Goal: Information Seeking & Learning: Find specific fact

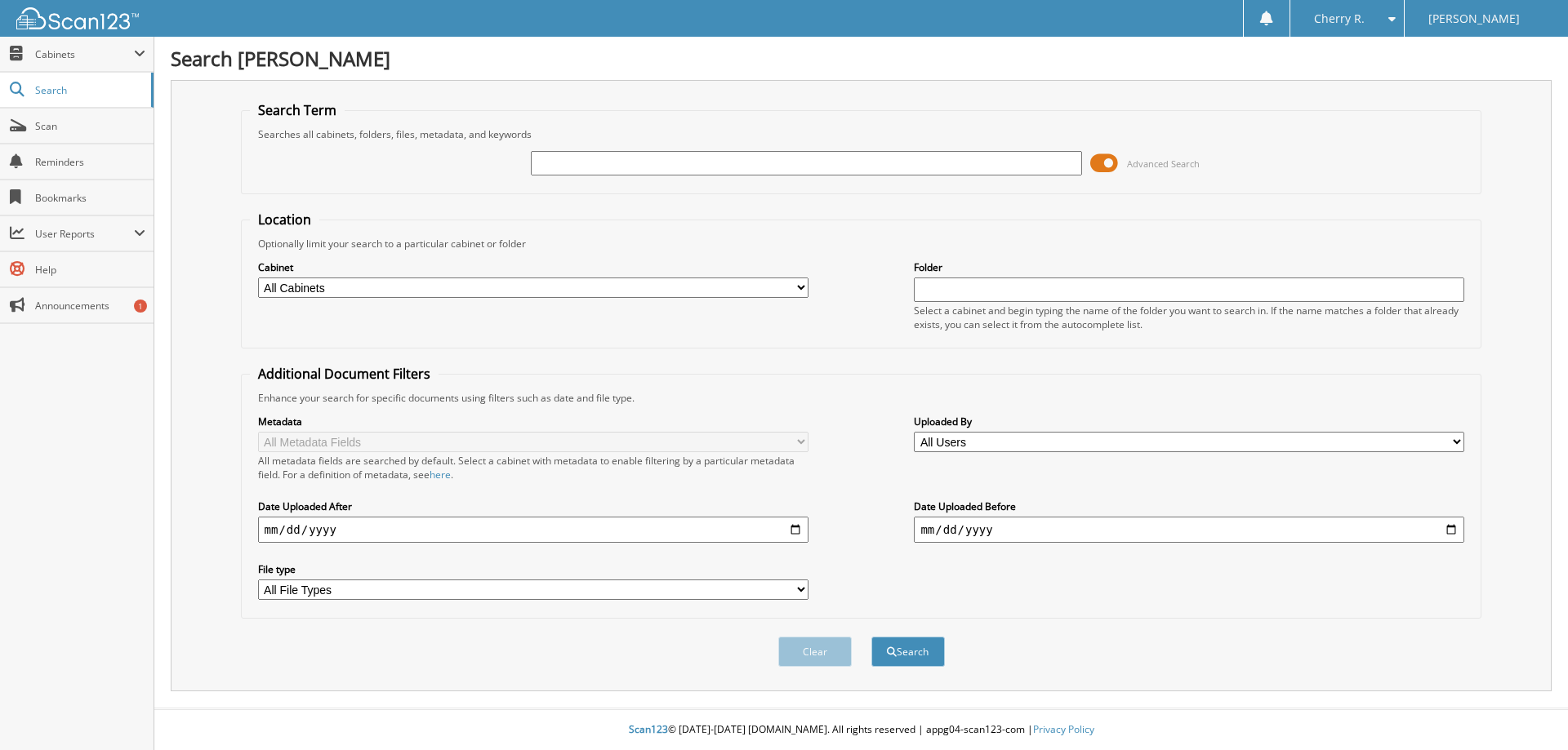
click at [1109, 163] on span at bounding box center [1104, 163] width 27 height 25
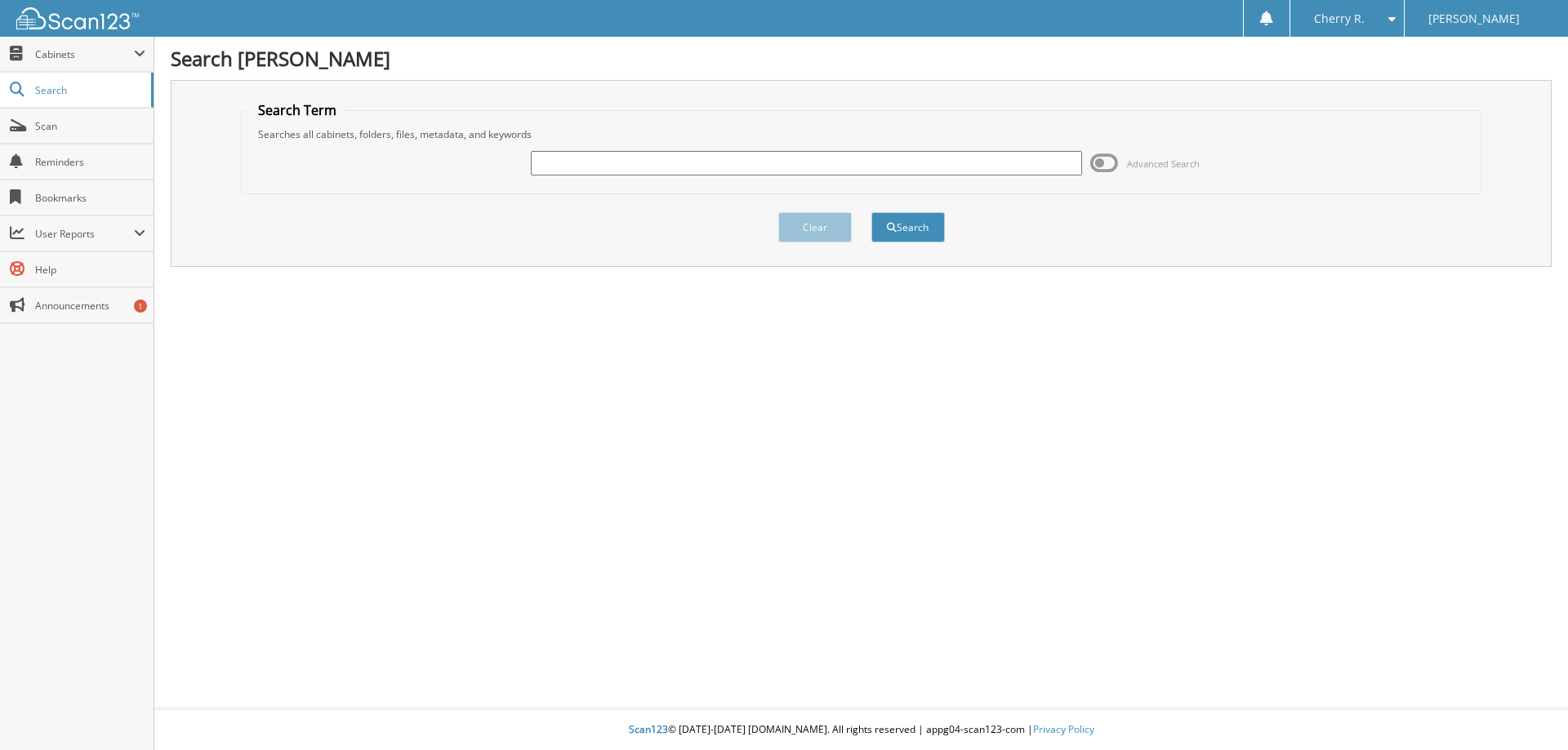
click at [745, 164] on input "text" at bounding box center [806, 163] width 550 height 25
type input "ACORN"
click at [871, 213] on button "Search" at bounding box center [908, 227] width 74 height 30
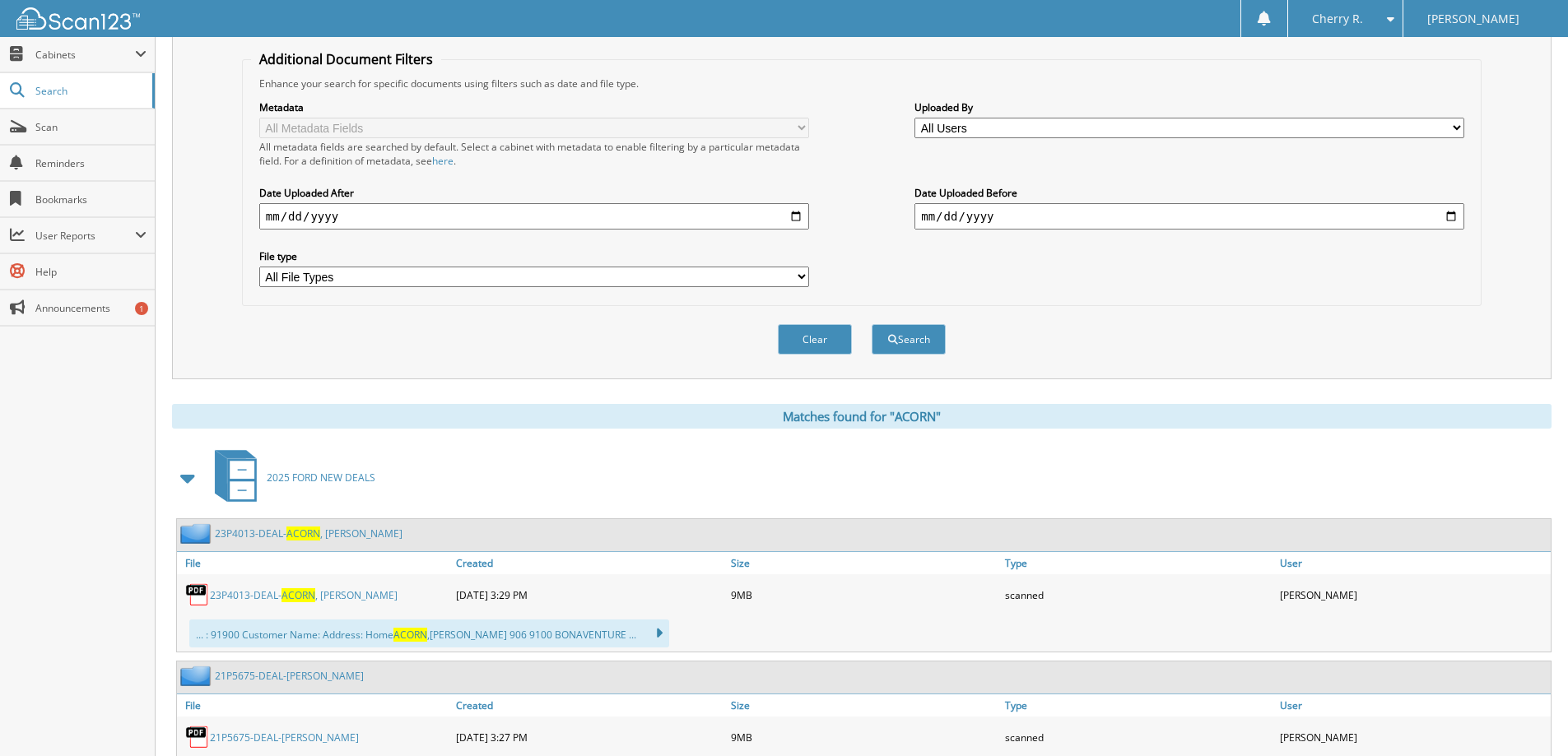
scroll to position [82, 0]
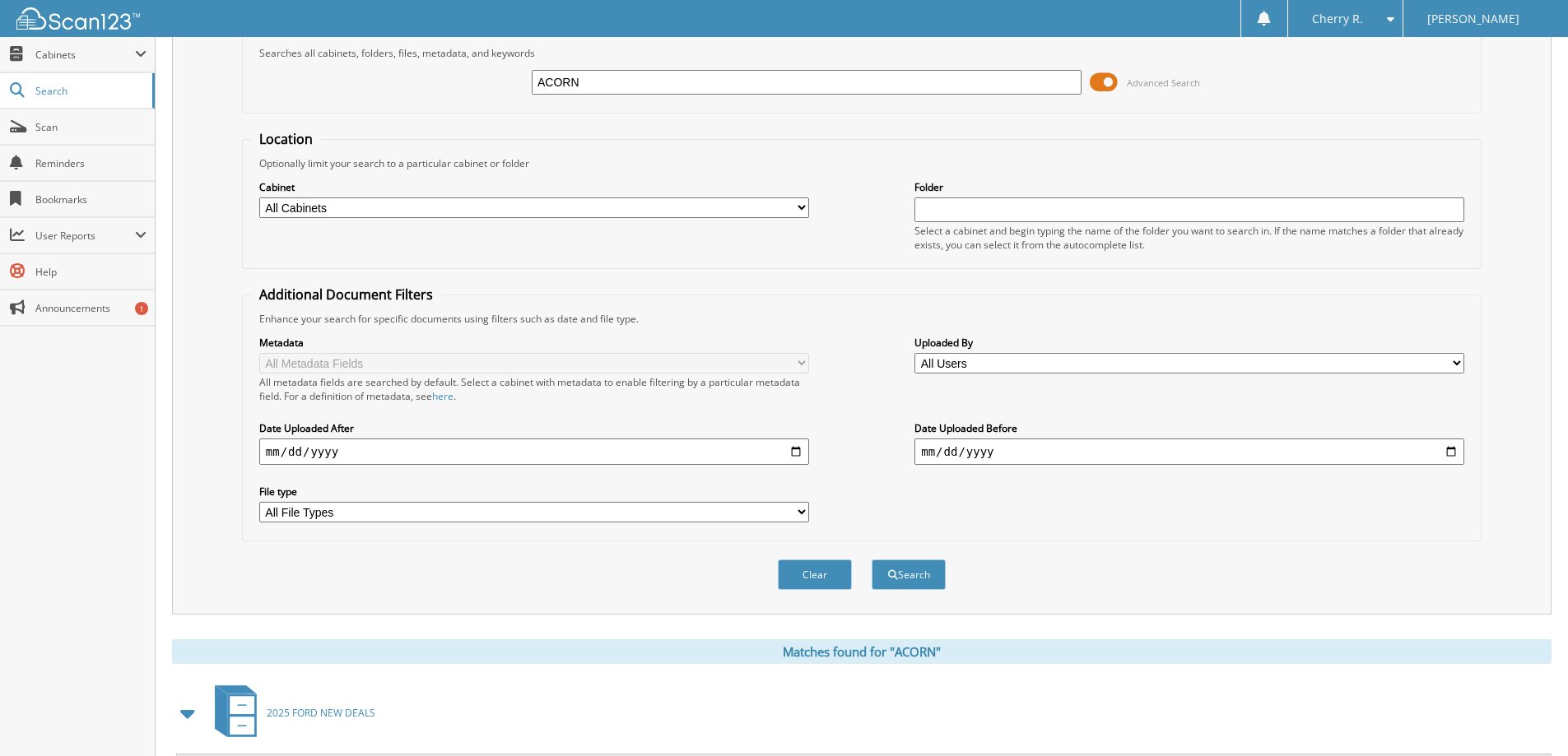
click at [1101, 80] on span at bounding box center [1103, 82] width 28 height 25
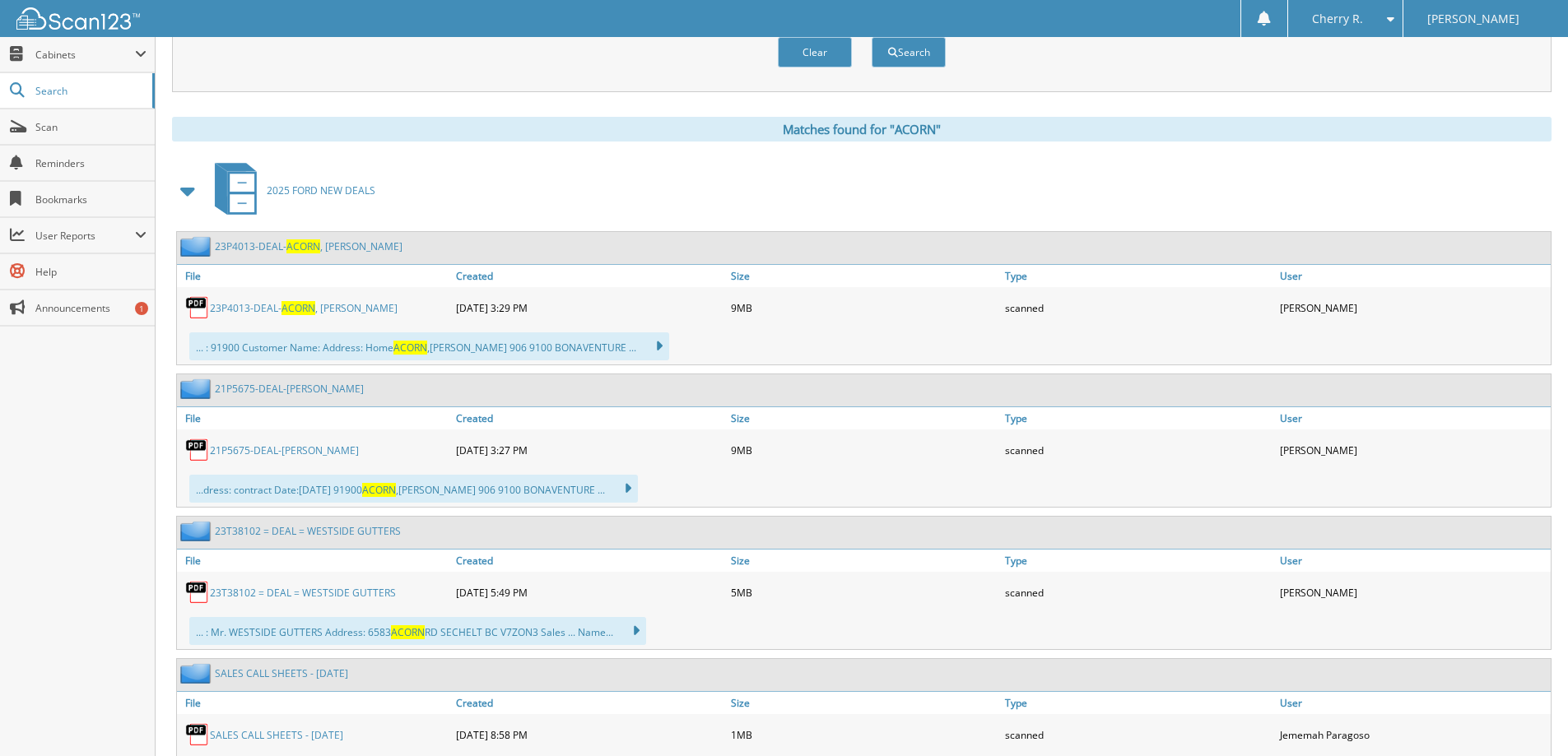
scroll to position [165, 0]
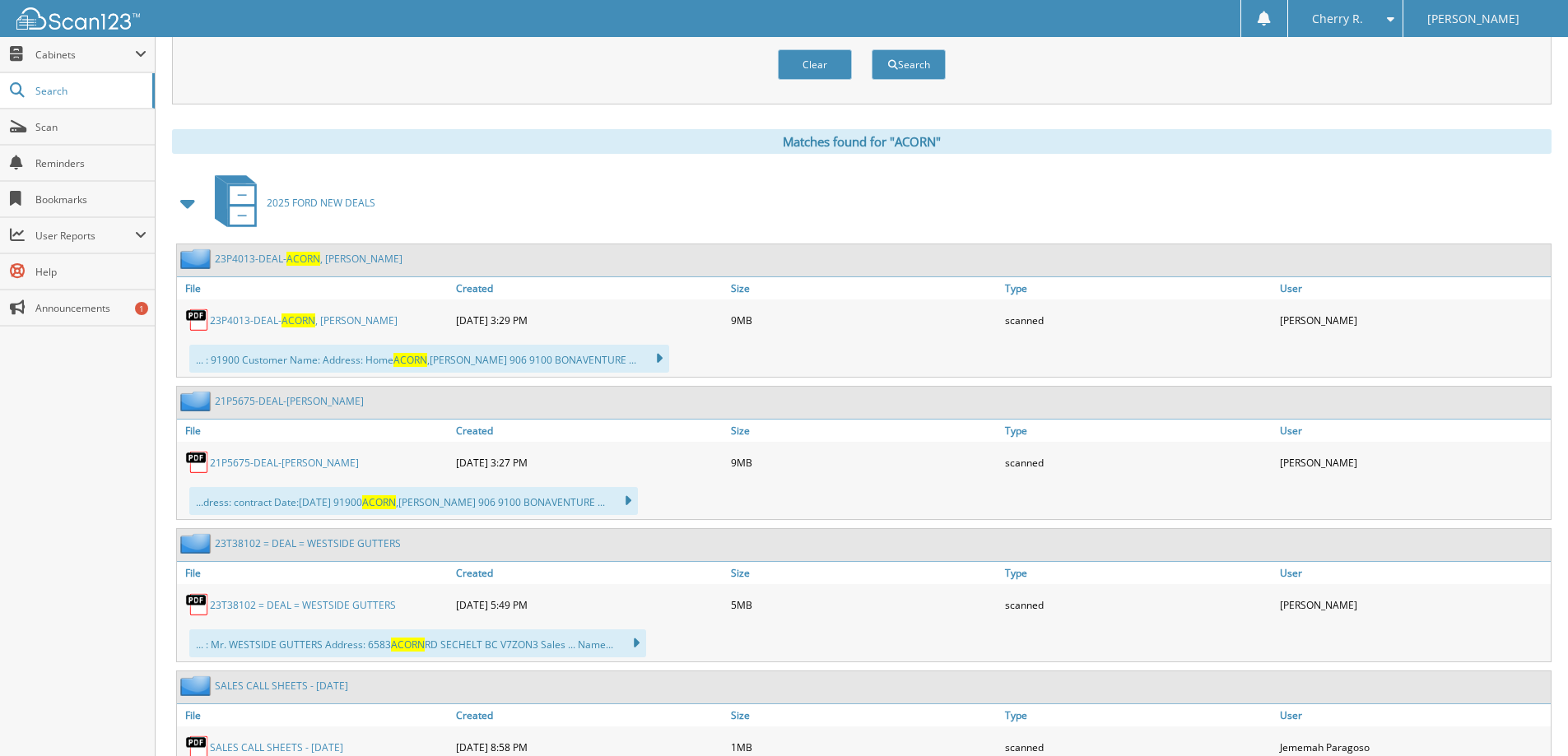
click at [340, 459] on link "21P5675-DEAL-VAN DEVENTER, JEREMY" at bounding box center [284, 463] width 149 height 14
click at [230, 319] on link "23P4013-DEAL- ACORN , DARRELL" at bounding box center [303, 321] width 187 height 14
click at [263, 403] on link "21P5675-DEAL-VAN DEVENTER, JEREMY" at bounding box center [289, 401] width 149 height 14
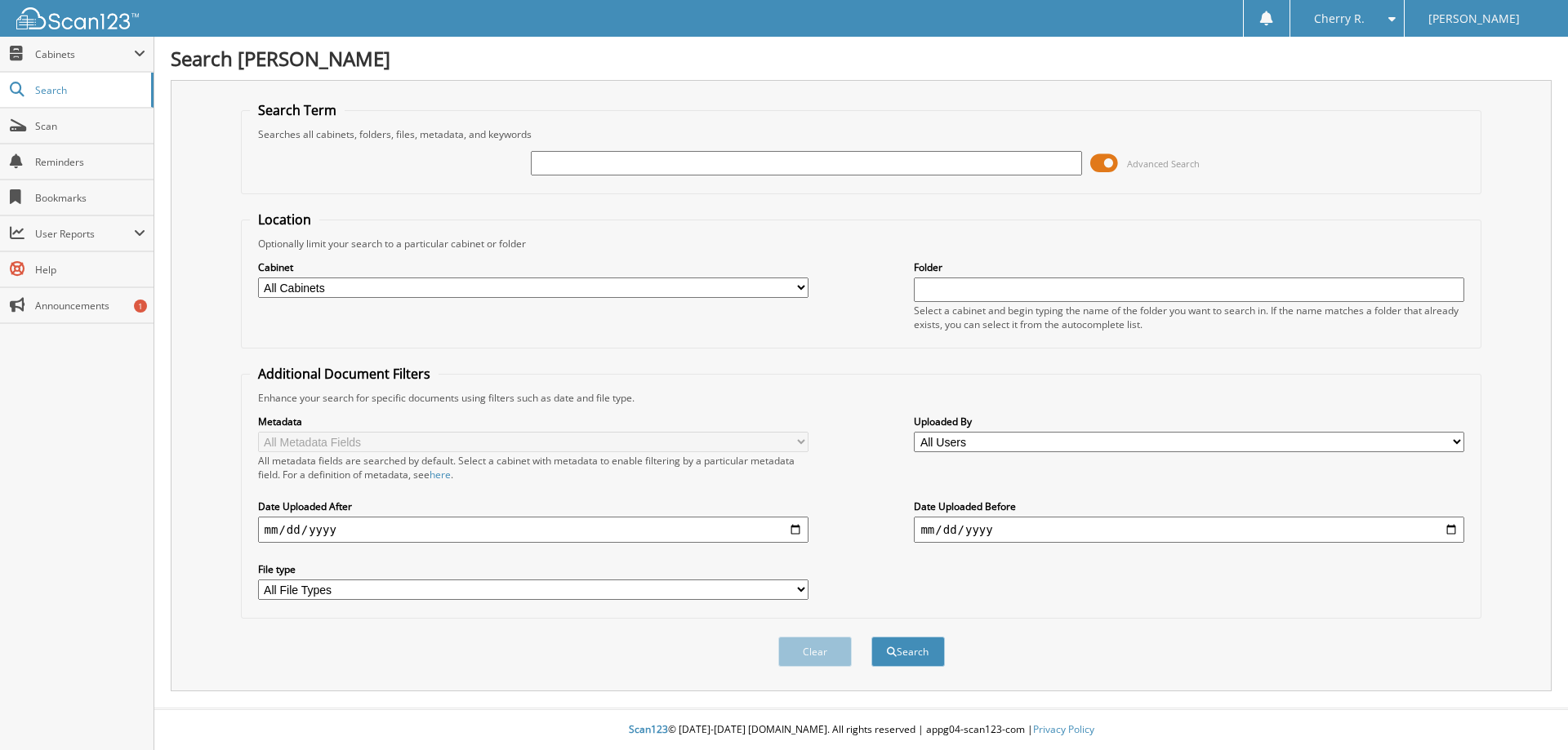
click at [1110, 162] on span at bounding box center [1104, 163] width 27 height 25
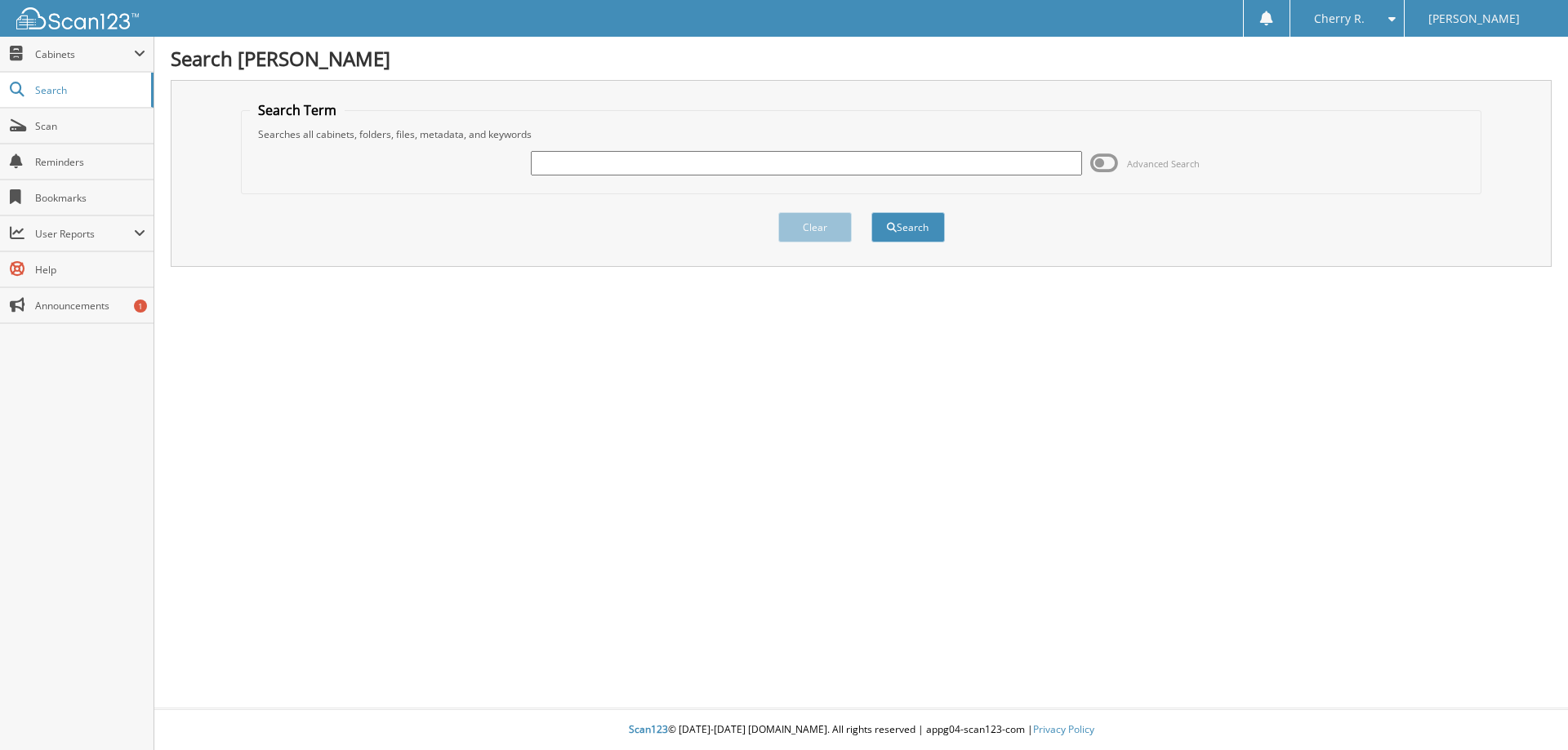
click at [656, 164] on input "text" at bounding box center [806, 163] width 550 height 25
type input "JEREMY"
click at [871, 213] on button "Search" at bounding box center [908, 227] width 74 height 30
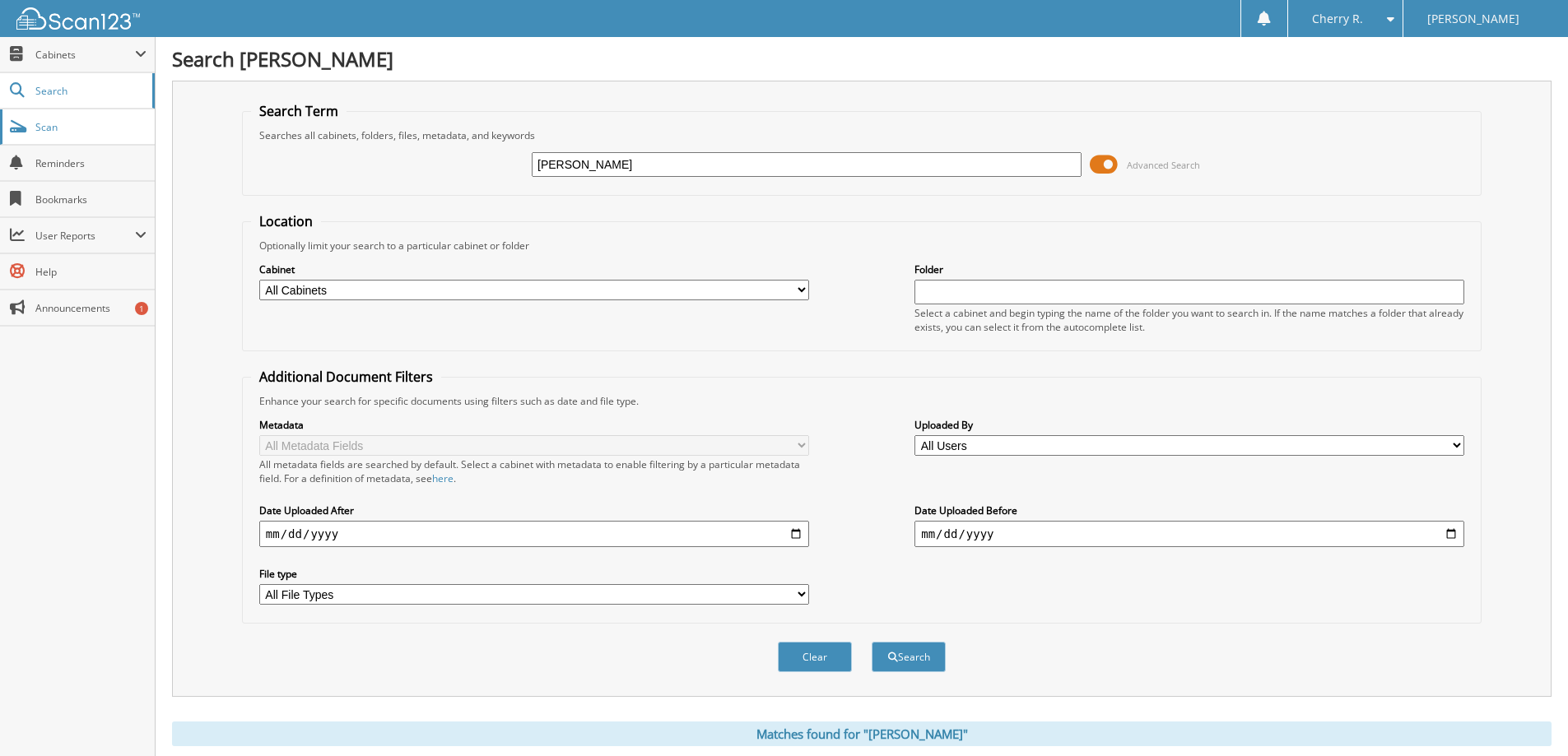
click at [109, 126] on span "Scan" at bounding box center [91, 127] width 111 height 14
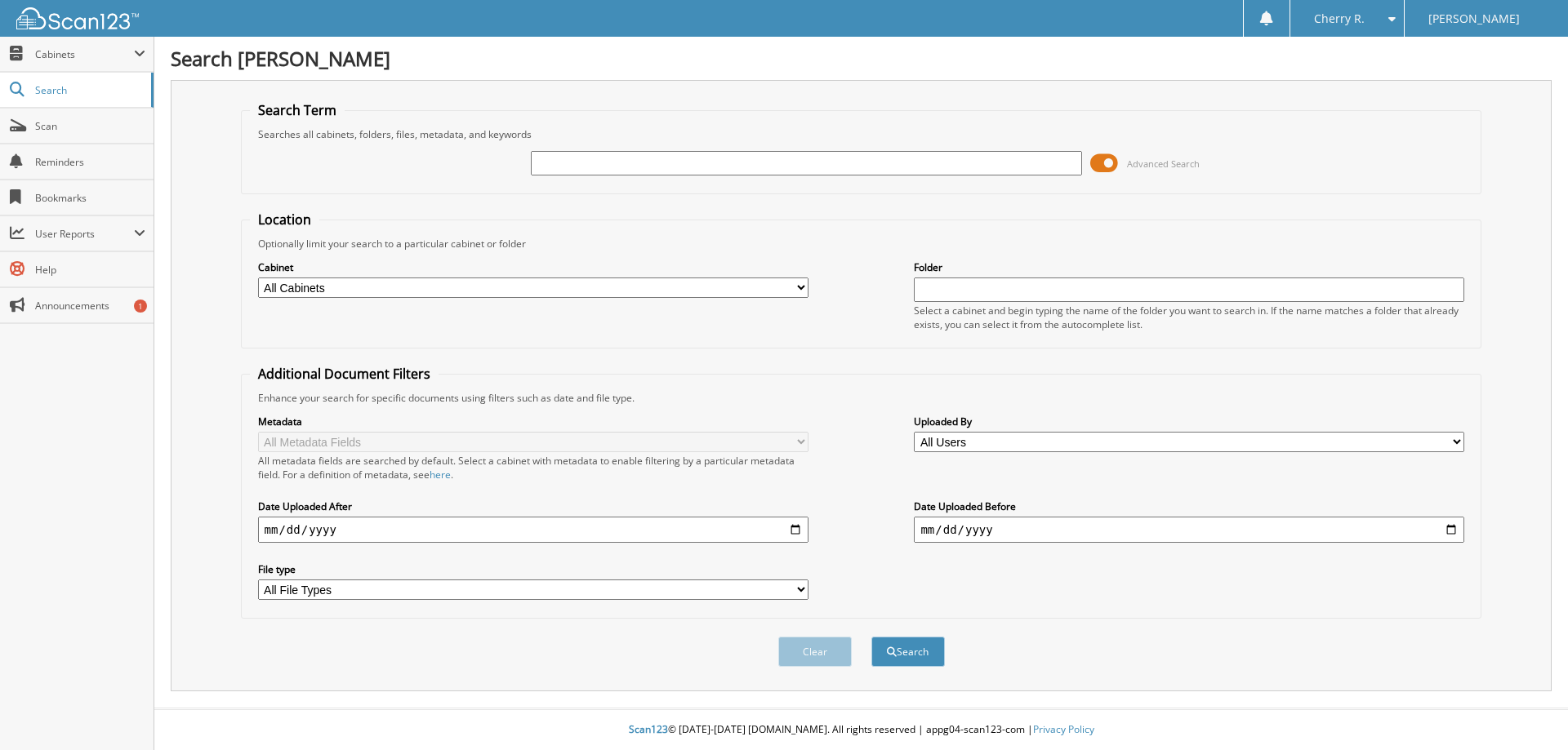
click at [1109, 164] on span at bounding box center [1104, 163] width 27 height 25
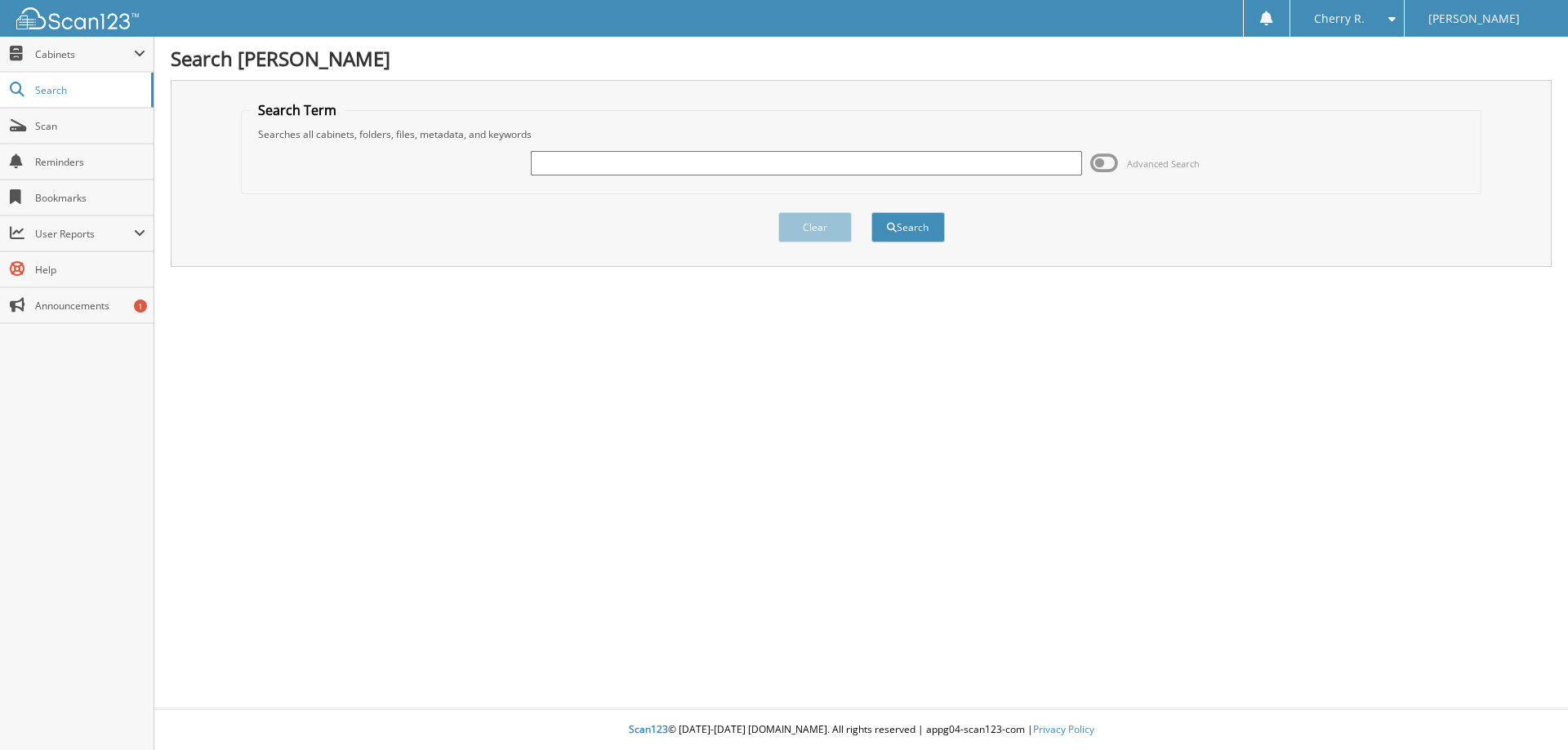
click at [819, 164] on input "text" at bounding box center [806, 163] width 550 height 25
type input "21P5675"
click at [871, 213] on button "Search" at bounding box center [908, 227] width 74 height 30
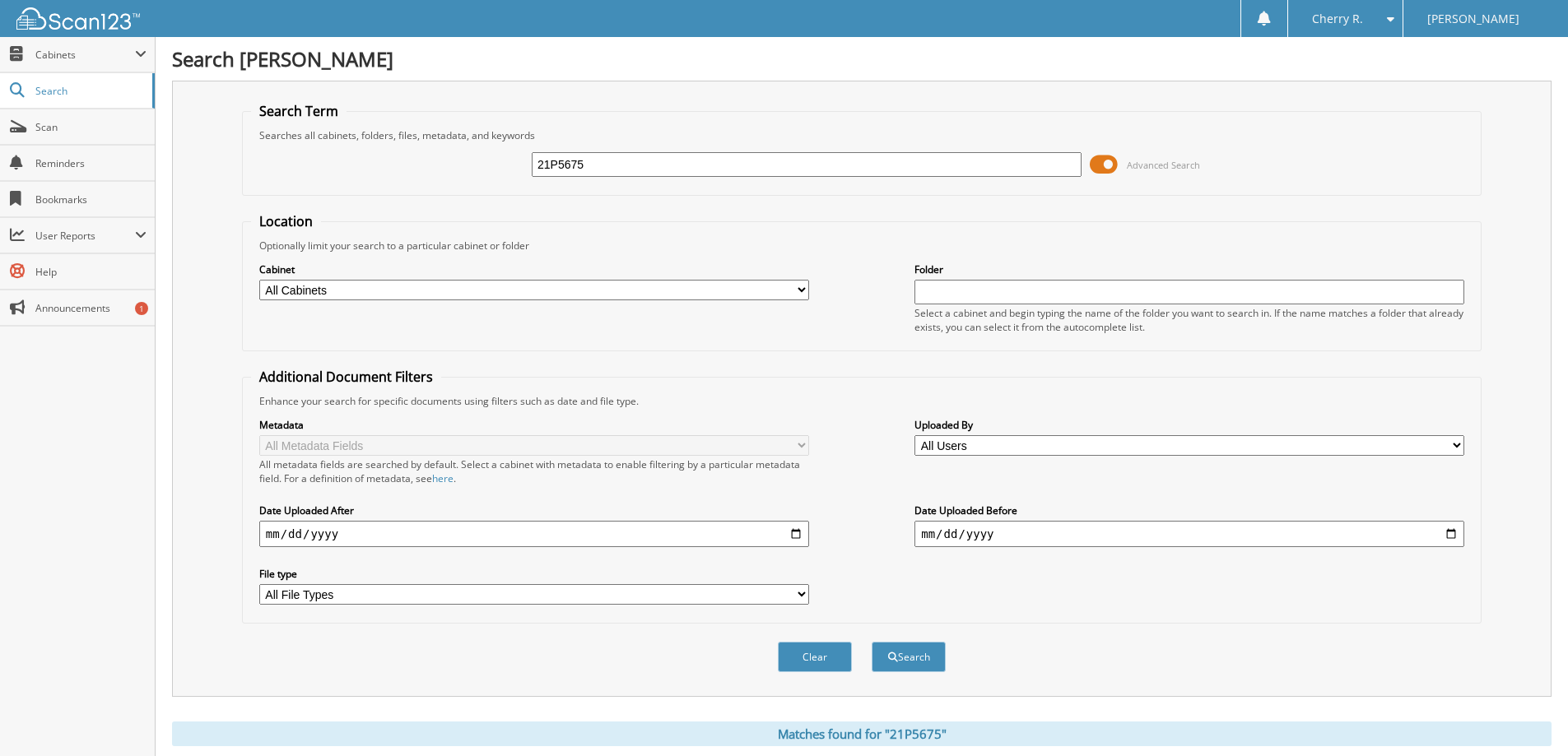
click at [1102, 164] on span at bounding box center [1103, 164] width 28 height 25
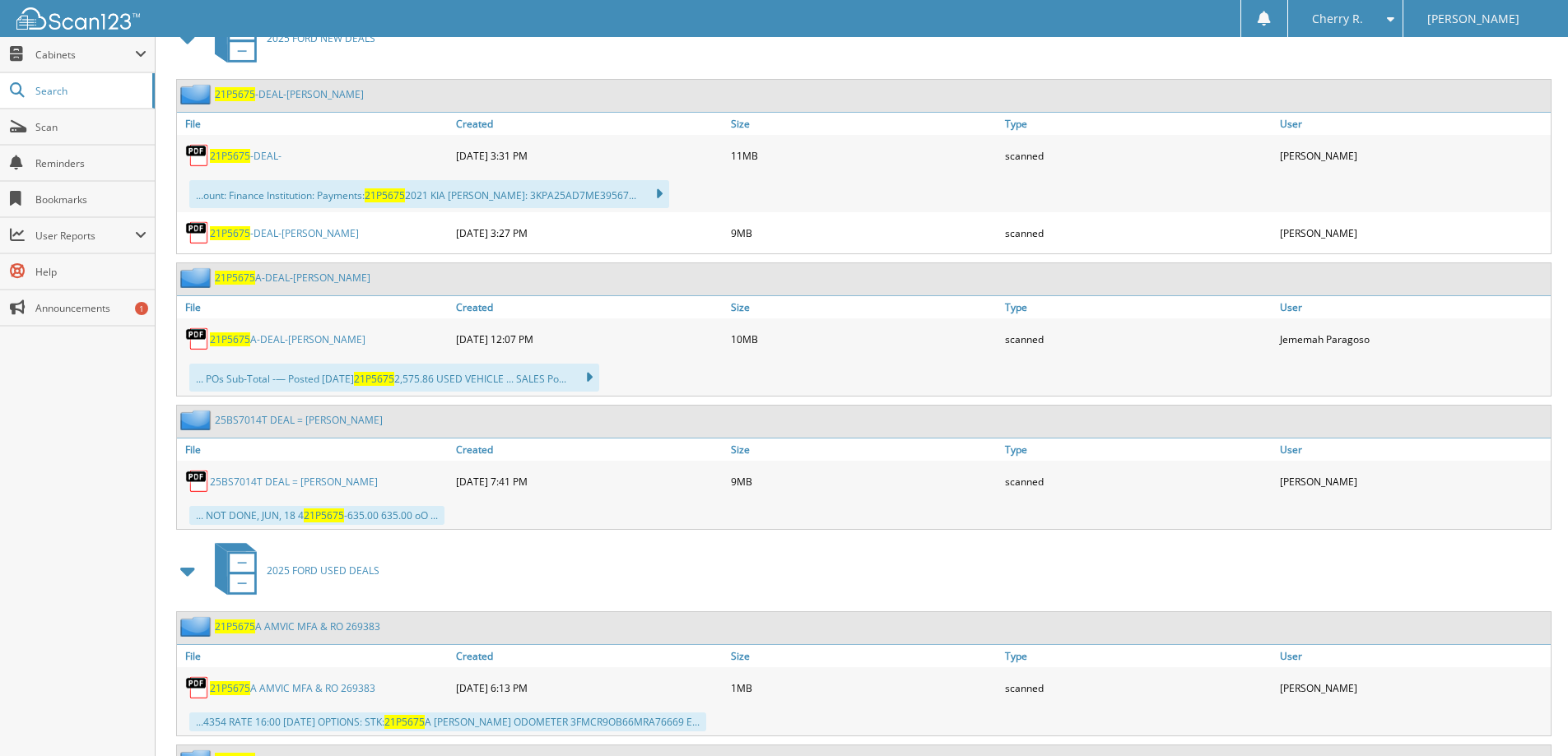
scroll to position [247, 0]
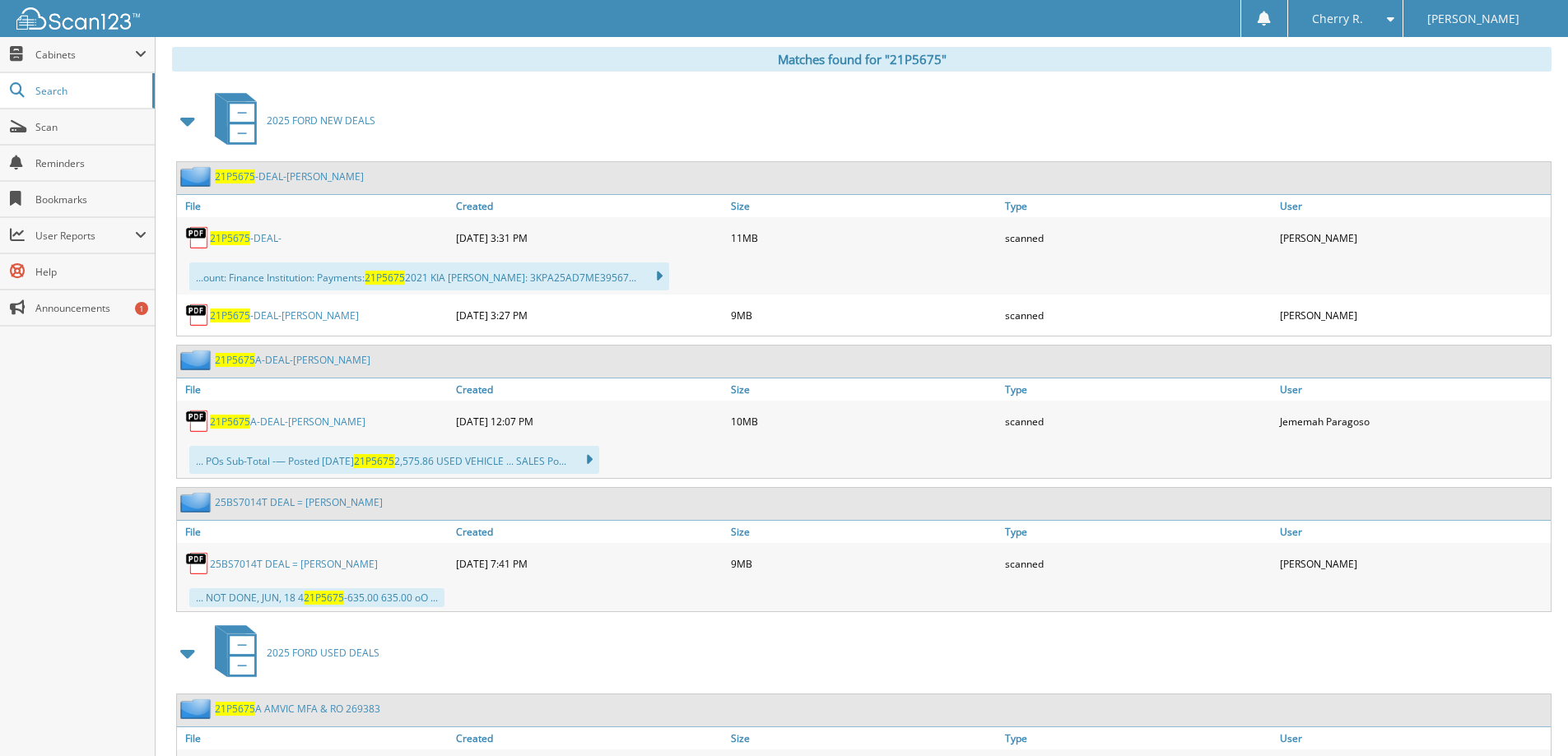
click at [248, 238] on span "21P5675" at bounding box center [230, 238] width 41 height 14
click at [225, 178] on span "21P5675" at bounding box center [235, 176] width 41 height 14
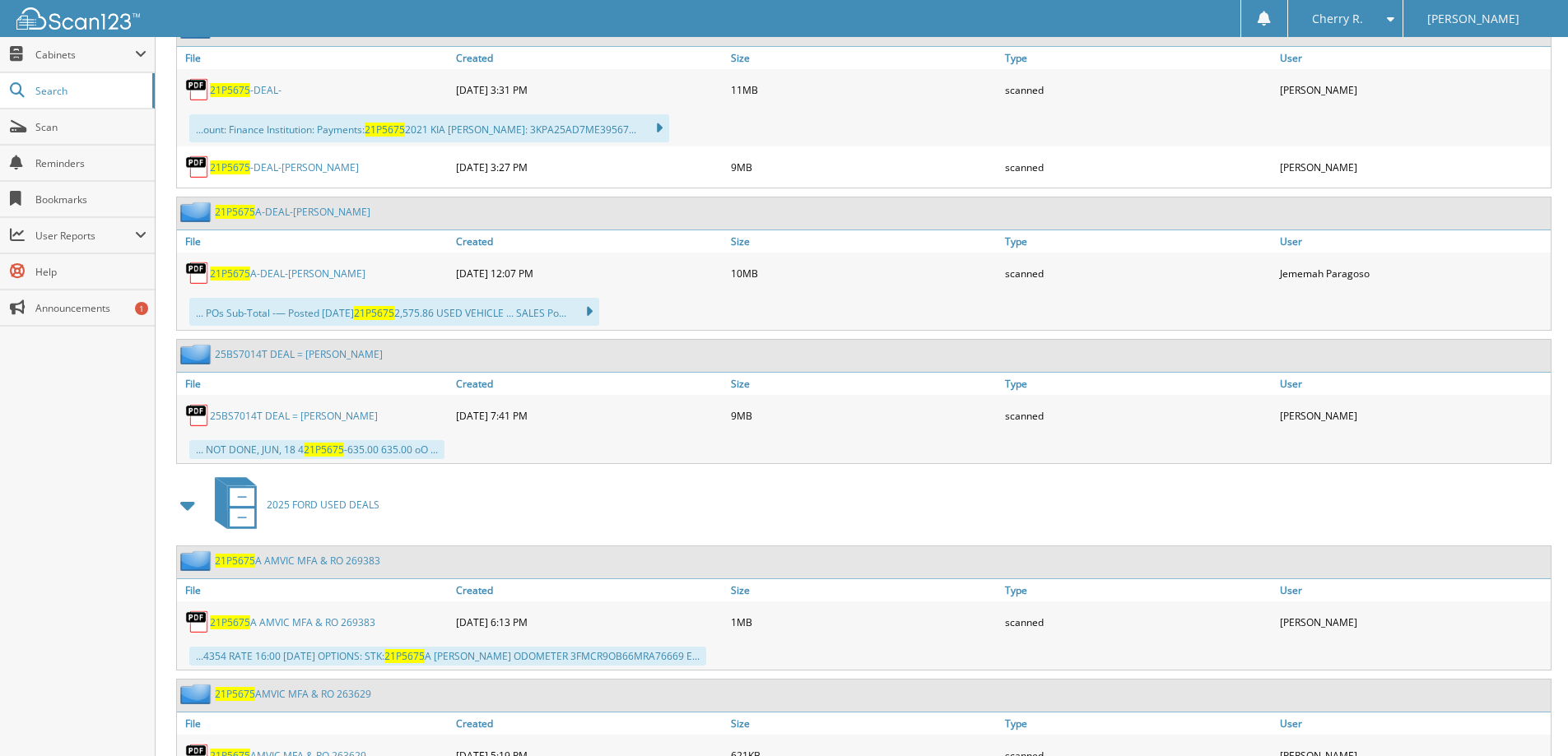
scroll to position [740, 0]
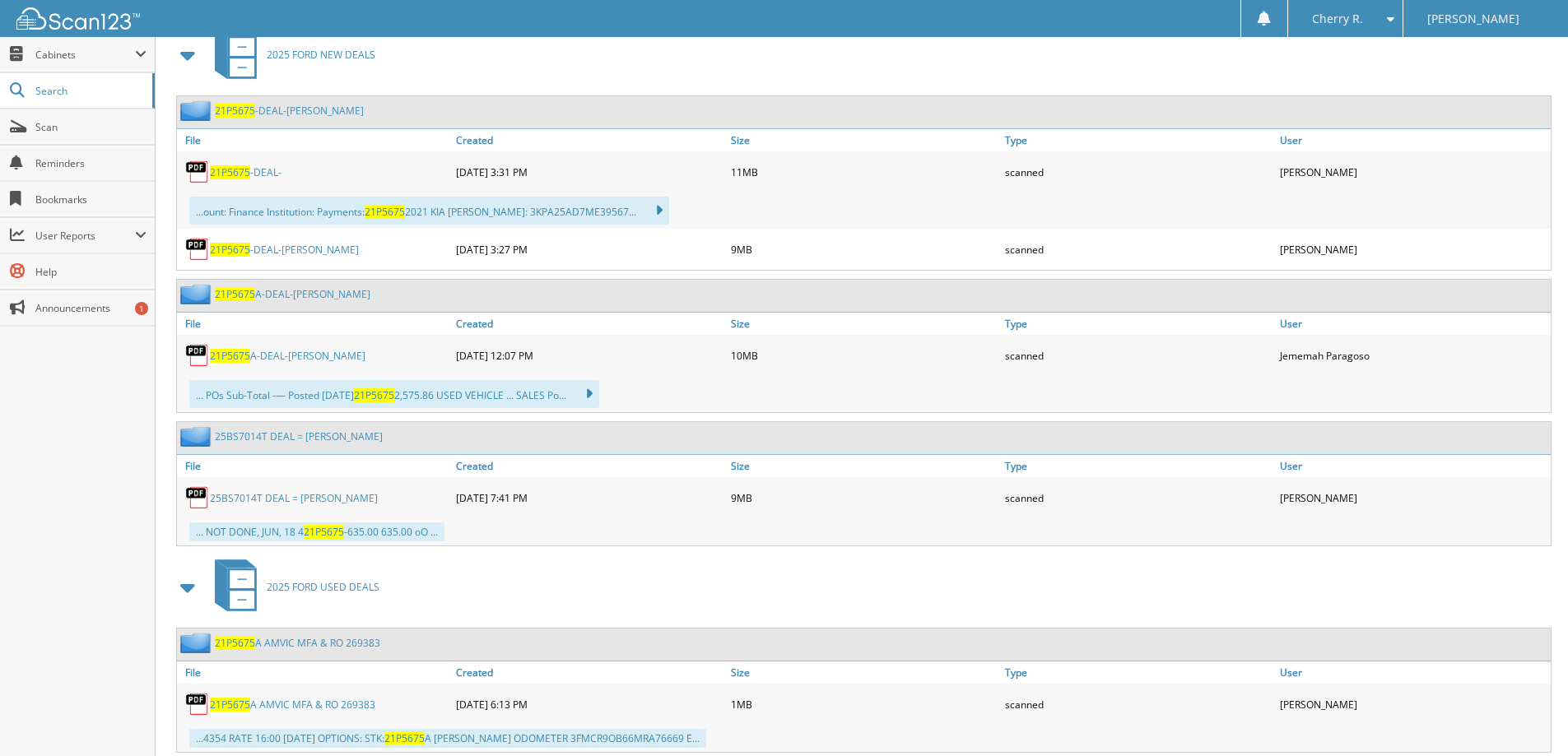
click at [243, 111] on span "21P5675" at bounding box center [235, 111] width 41 height 14
